Goal: Task Accomplishment & Management: Use online tool/utility

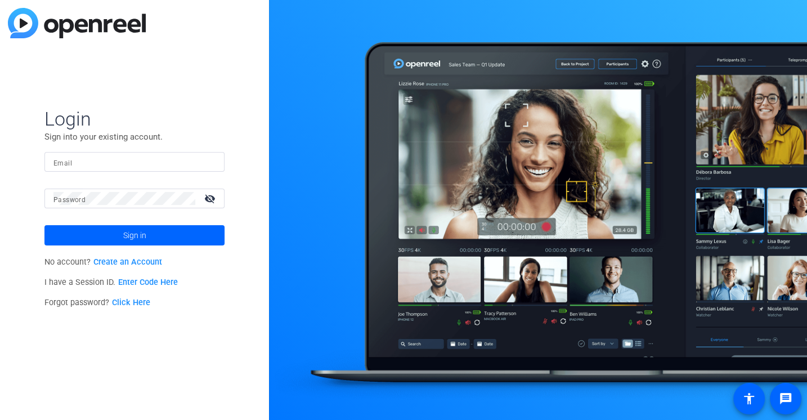
type input "[EMAIL_ADDRESS][DOMAIN_NAME]"
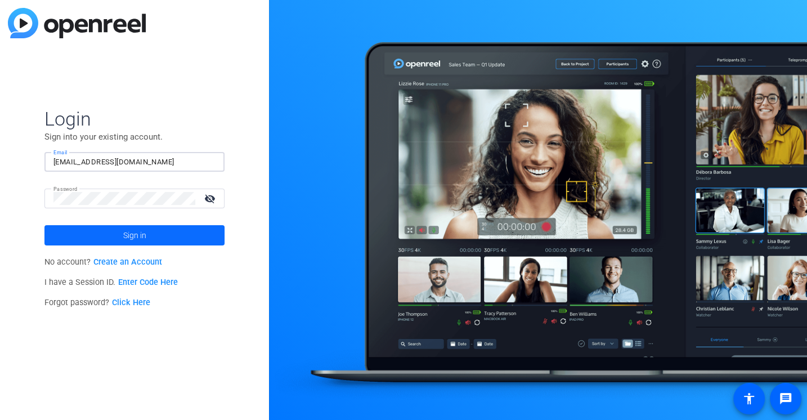
click at [141, 238] on span "Sign in" at bounding box center [134, 235] width 23 height 28
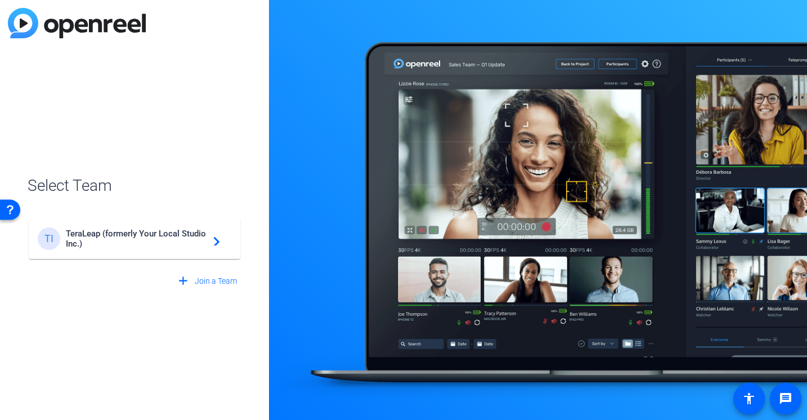
click at [119, 228] on div "TI TeraLeap (formerly Your Local Studio Inc.) navigate_next" at bounding box center [134, 238] width 193 height 22
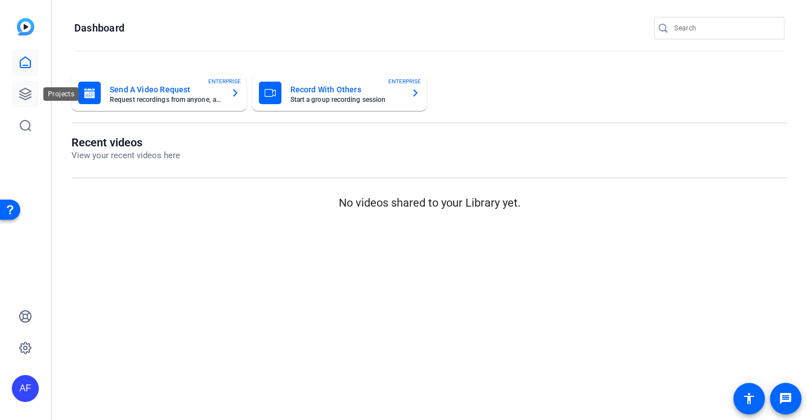
click at [27, 86] on link at bounding box center [25, 93] width 27 height 27
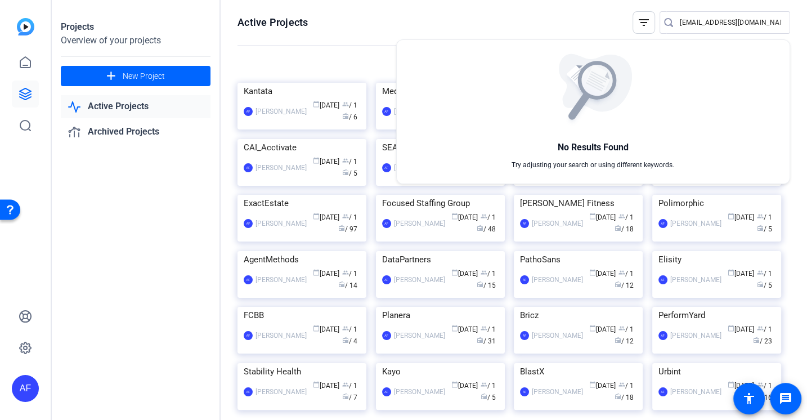
click at [535, 20] on div at bounding box center [403, 210] width 807 height 420
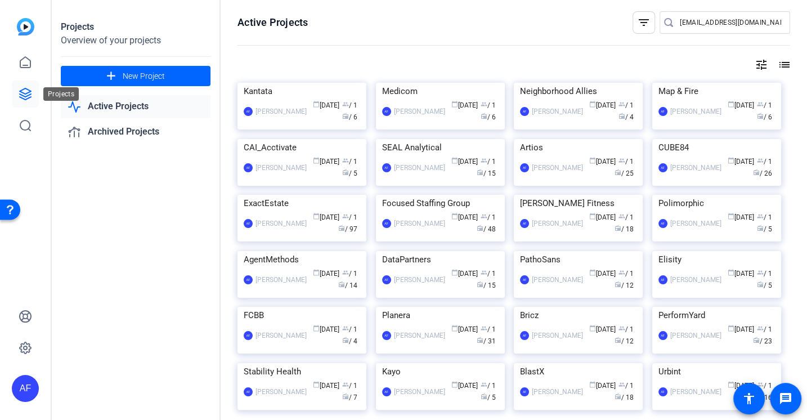
click at [36, 92] on link at bounding box center [25, 93] width 27 height 27
click at [722, 21] on input "[EMAIL_ADDRESS][DOMAIN_NAME]" at bounding box center [729, 22] width 101 height 13
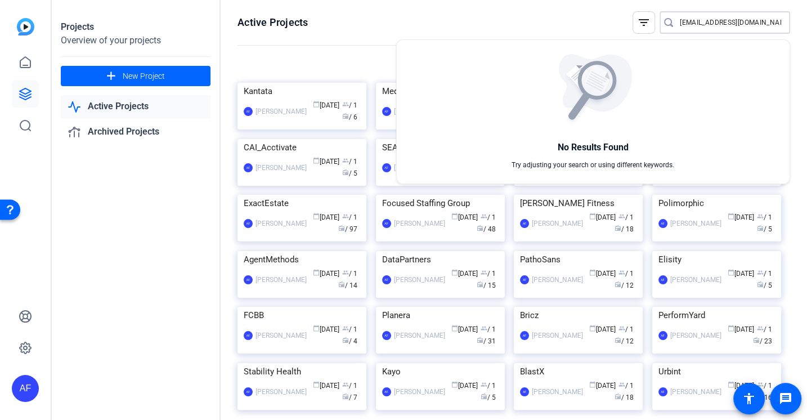
click at [736, 24] on div at bounding box center [403, 210] width 807 height 420
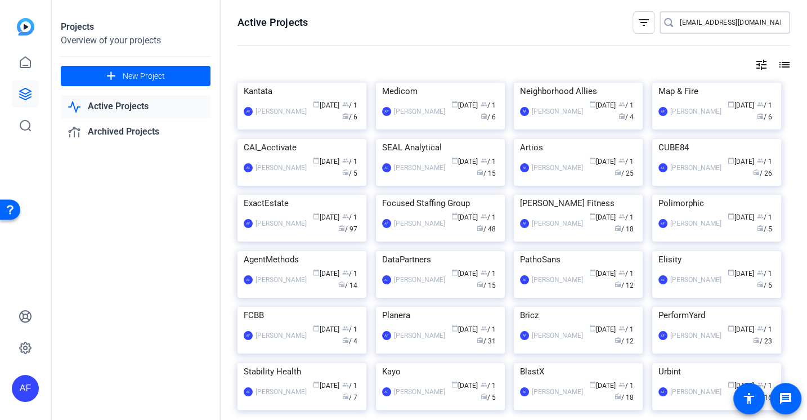
click at [736, 24] on input "[EMAIL_ADDRESS][DOMAIN_NAME]" at bounding box center [729, 22] width 101 height 13
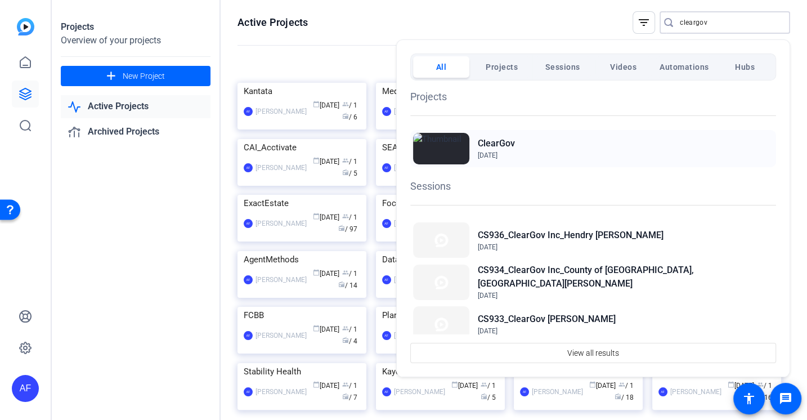
type input "cleargov"
click at [497, 152] on span "[DATE]" at bounding box center [488, 155] width 20 height 8
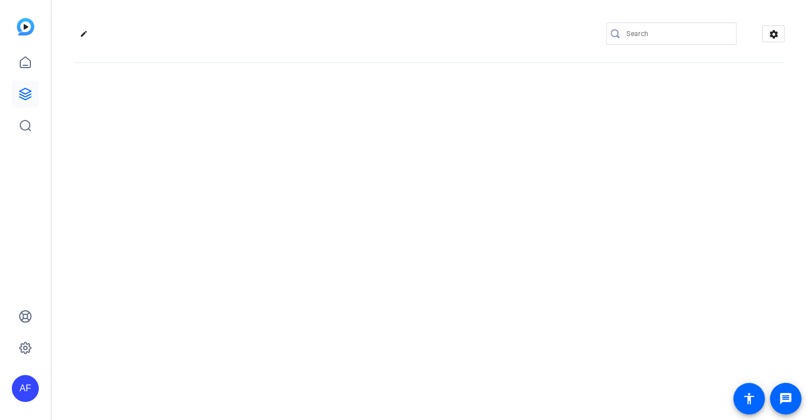
type input "[EMAIL_ADDRESS][DOMAIN_NAME]"
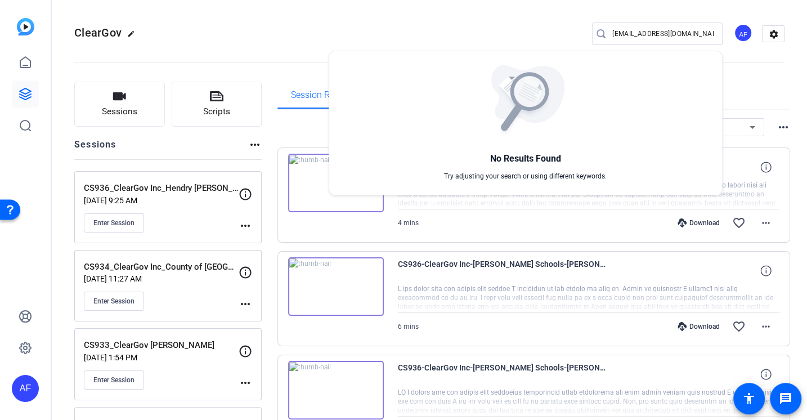
click at [125, 109] on div at bounding box center [403, 210] width 807 height 420
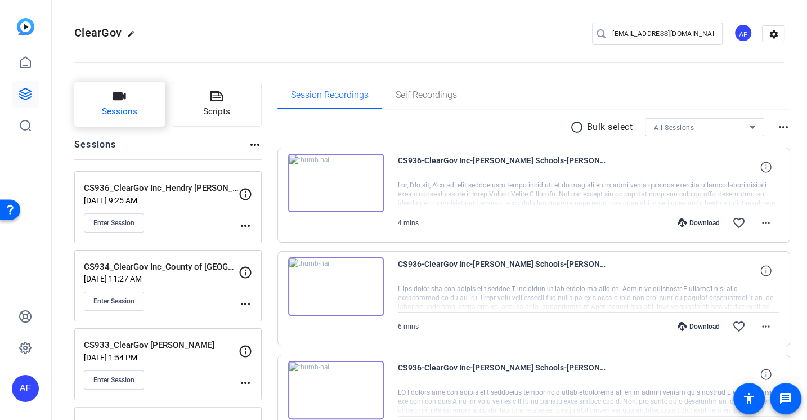
click at [134, 105] on button "Sessions" at bounding box center [119, 104] width 91 height 45
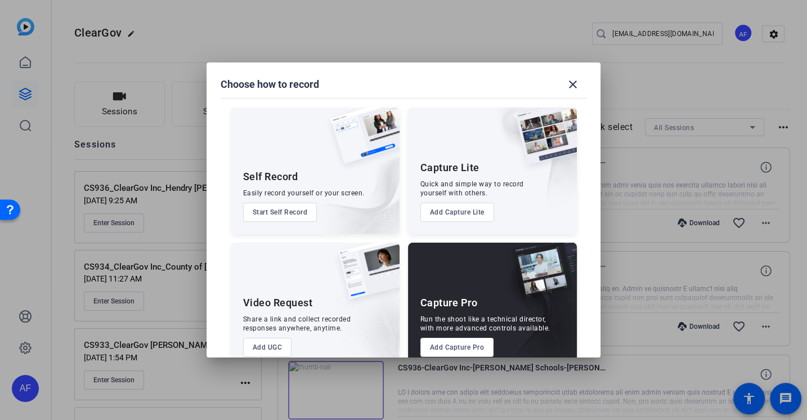
click at [453, 343] on button "Add Capture Pro" at bounding box center [457, 346] width 74 height 19
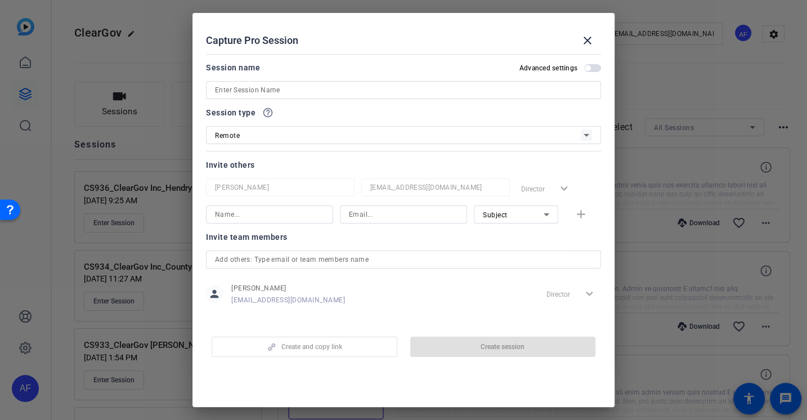
click at [277, 87] on input at bounding box center [403, 89] width 377 height 13
paste input "CS938_ClearGov Inc_Thanksgiving Video 2025_Pt1_Chris Bullock"
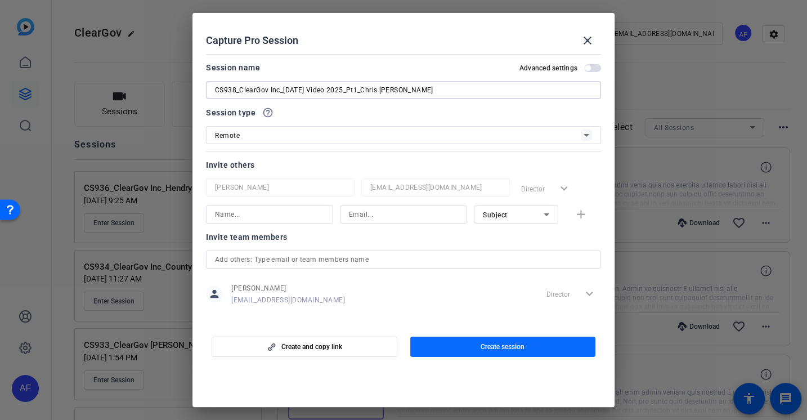
type input "CS938_ClearGov Inc_Thanksgiving Video 2025_Pt1_Chris Bullock"
click at [492, 352] on span "button" at bounding box center [503, 346] width 186 height 27
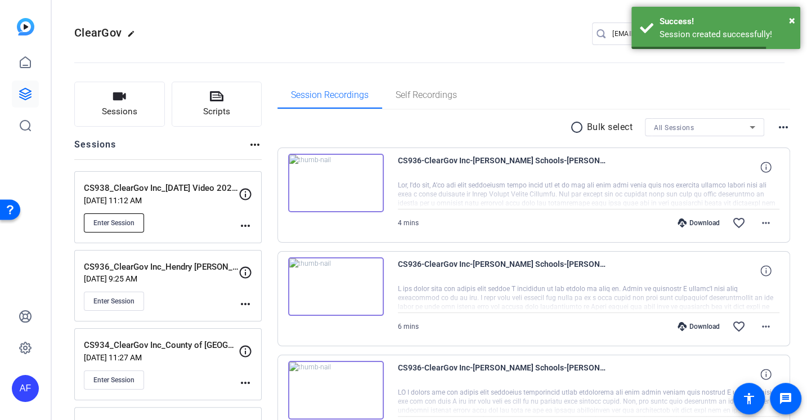
click at [127, 217] on button "Enter Session" at bounding box center [114, 222] width 60 height 19
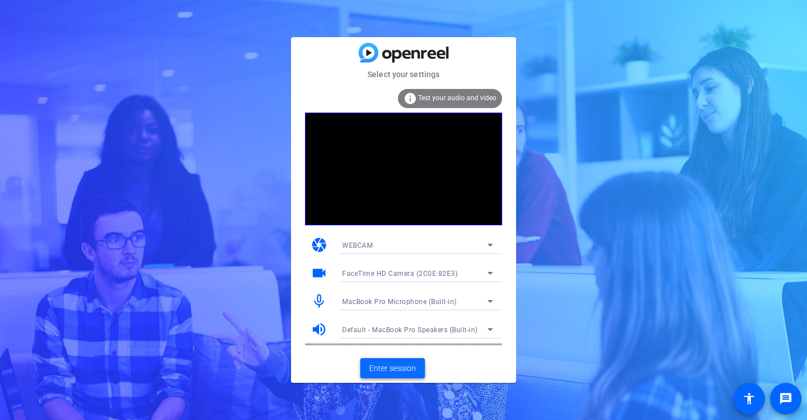
click at [400, 367] on span "Enter session" at bounding box center [392, 368] width 47 height 12
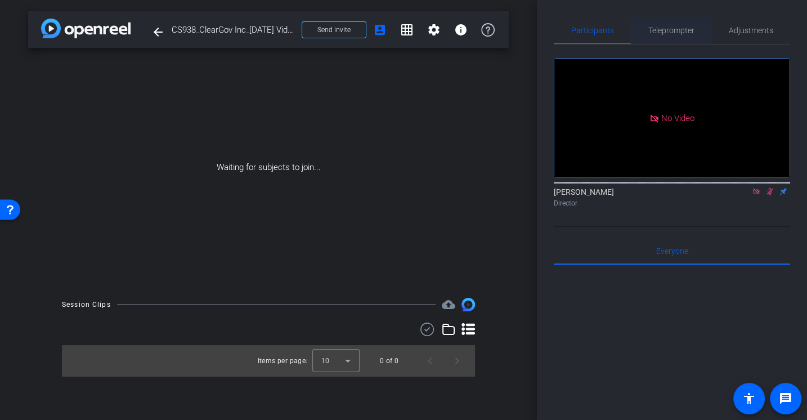
click at [655, 26] on span "Teleprompter" at bounding box center [671, 30] width 46 height 8
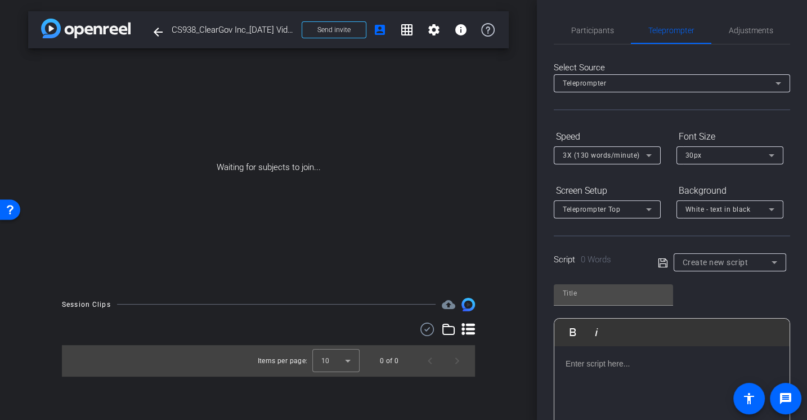
click at [640, 381] on div at bounding box center [671, 402] width 235 height 112
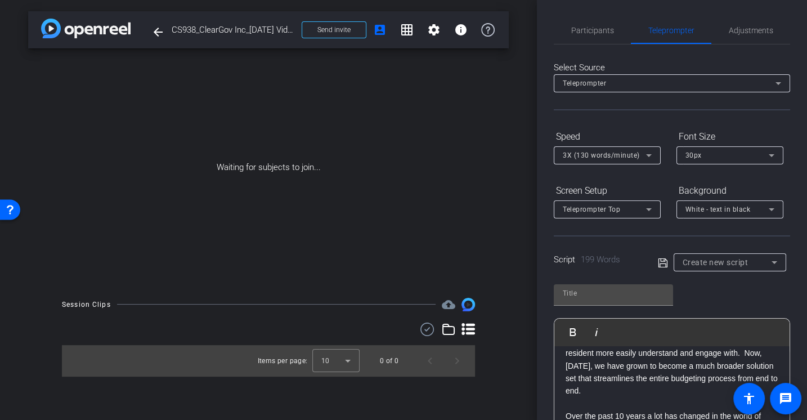
scroll to position [48, 0]
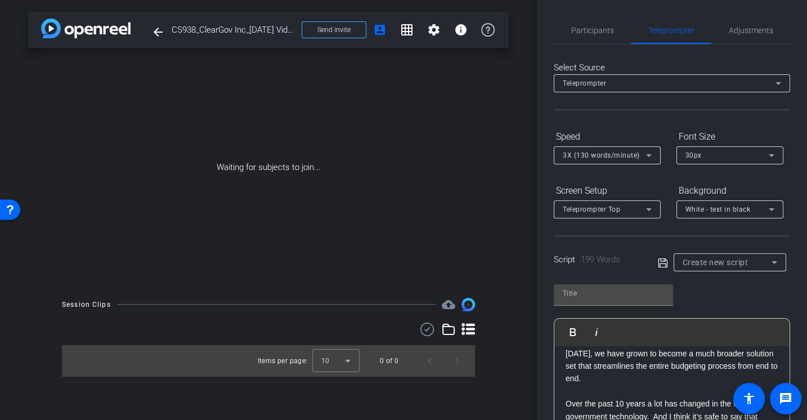
click at [597, 385] on p at bounding box center [671, 391] width 213 height 12
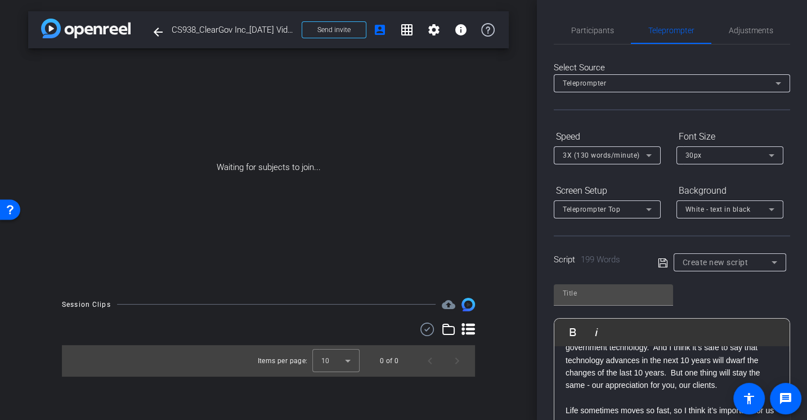
scroll to position [113, 0]
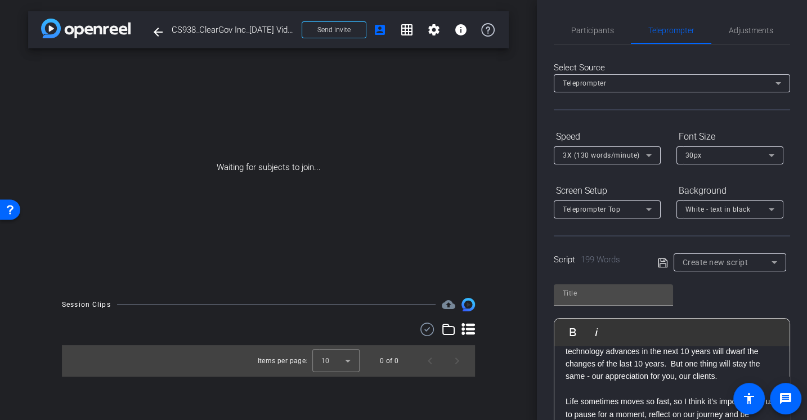
click at [592, 382] on p at bounding box center [671, 388] width 213 height 12
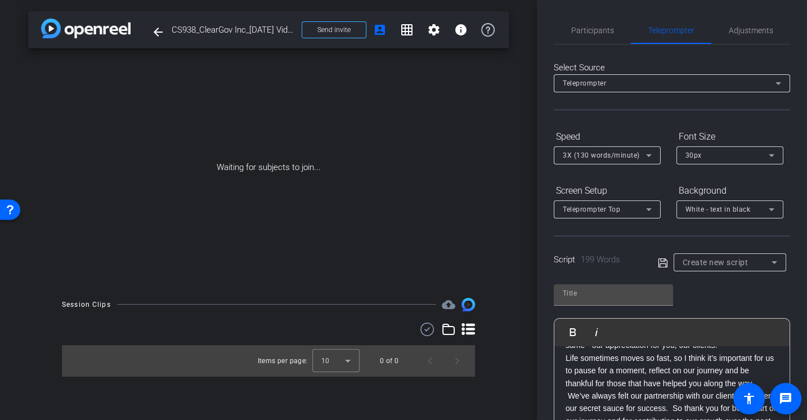
scroll to position [174, 0]
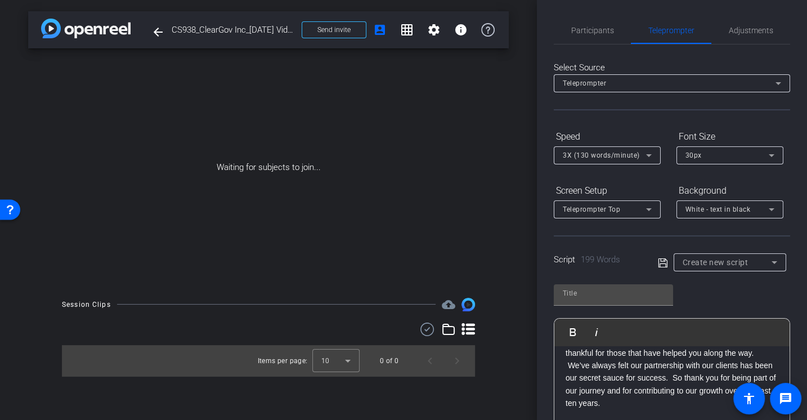
click at [588, 409] on p at bounding box center [671, 415] width 213 height 12
click at [619, 146] on div "3X (130 words/minute)" at bounding box center [606, 155] width 89 height 18
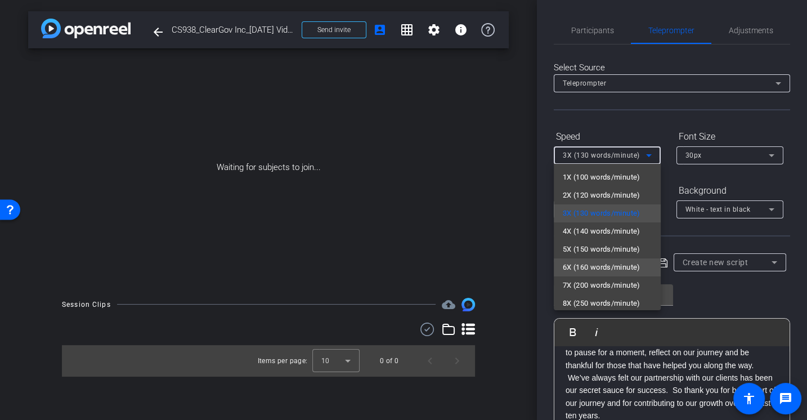
click at [595, 268] on span "6X (160 words/minute)" at bounding box center [601, 266] width 78 height 13
type input "Default title 6127"
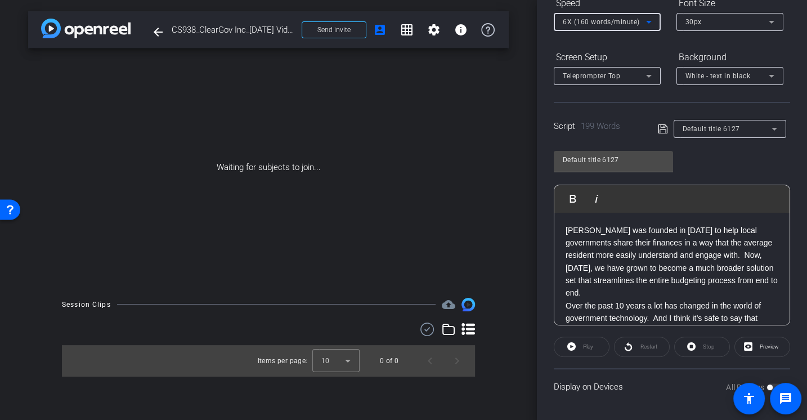
scroll to position [0, 0]
